Goal: Find specific page/section: Find specific page/section

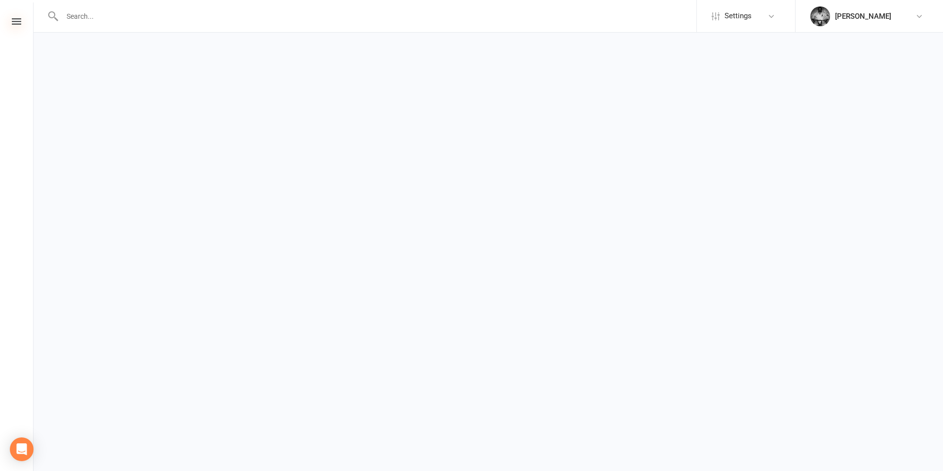
click at [18, 22] on icon at bounding box center [16, 21] width 9 height 6
click at [15, 21] on icon at bounding box center [16, 21] width 9 height 6
click at [21, 445] on icon "Open Intercom Messenger" at bounding box center [21, 448] width 11 height 13
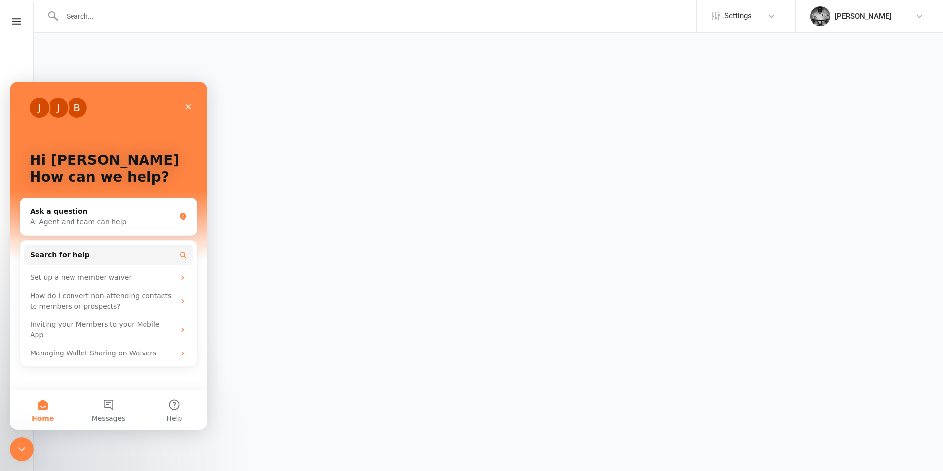
click at [21, 445] on icon "Close Intercom Messenger" at bounding box center [22, 449] width 12 height 12
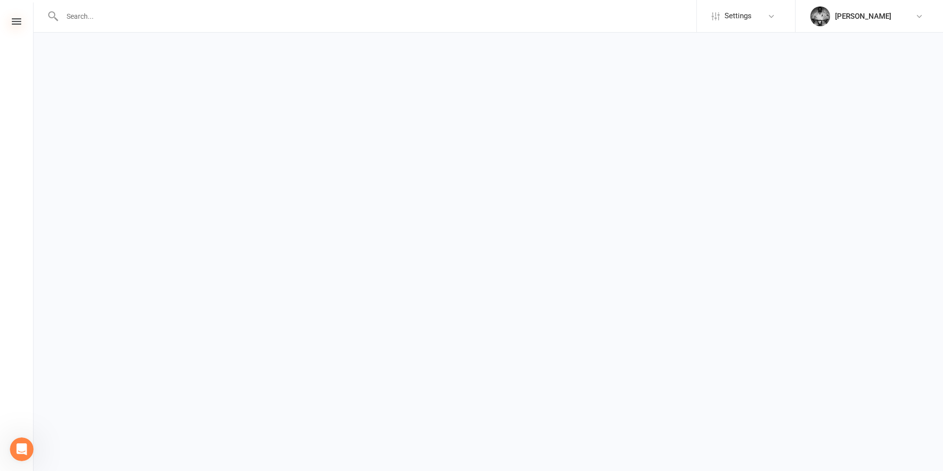
click at [20, 22] on icon at bounding box center [16, 21] width 9 height 6
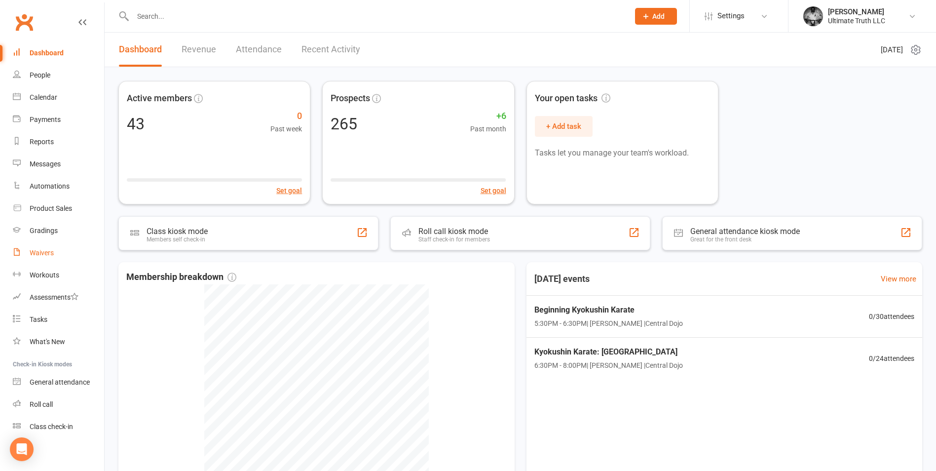
click at [45, 252] on div "Waivers" at bounding box center [42, 253] width 24 height 8
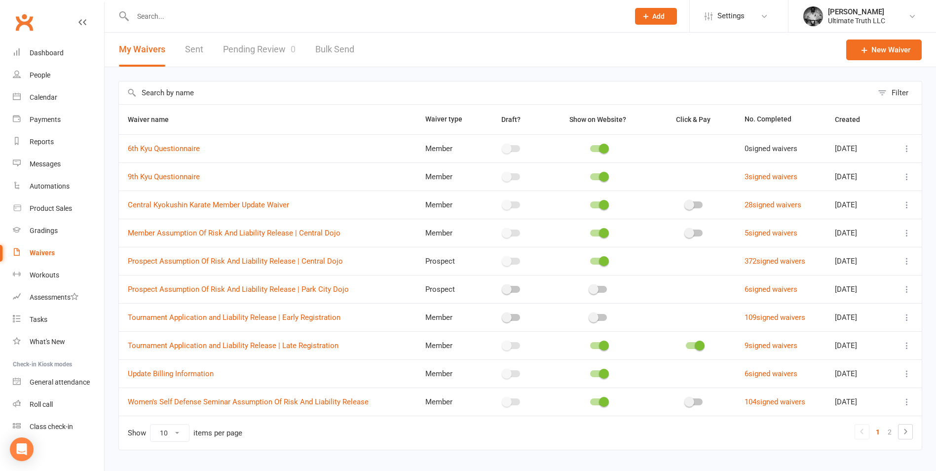
click at [253, 42] on link "Pending Review 0" at bounding box center [259, 50] width 73 height 34
